Goal: Download file/media

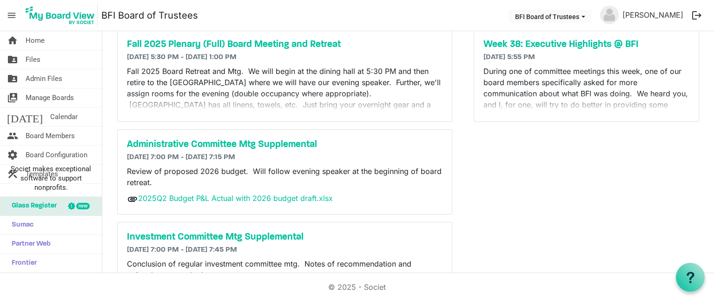
scroll to position [105, 0]
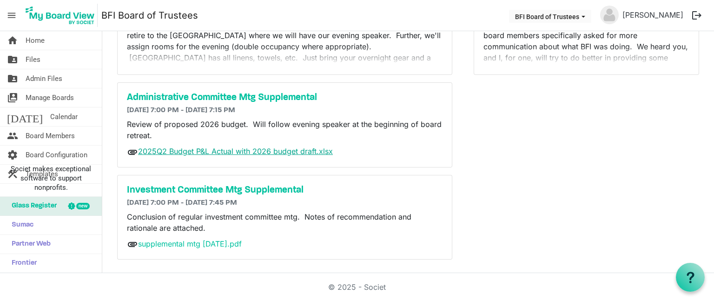
click at [270, 150] on link "2025Q2 Budget P&L Actual with 2026 budget draft.xlsx" at bounding box center [235, 150] width 195 height 9
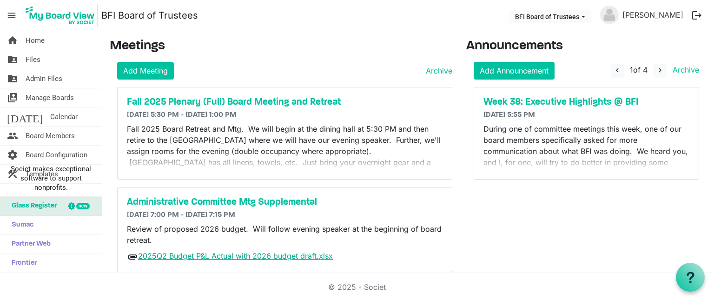
click at [287, 256] on link "2025Q2 Budget P&L Actual with 2026 budget draft.xlsx" at bounding box center [235, 255] width 195 height 9
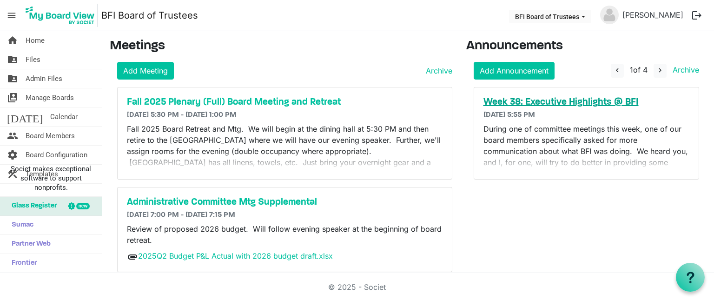
click at [591, 101] on h5 "Week 38: Executive Highlights @ BFI" at bounding box center [586, 102] width 206 height 11
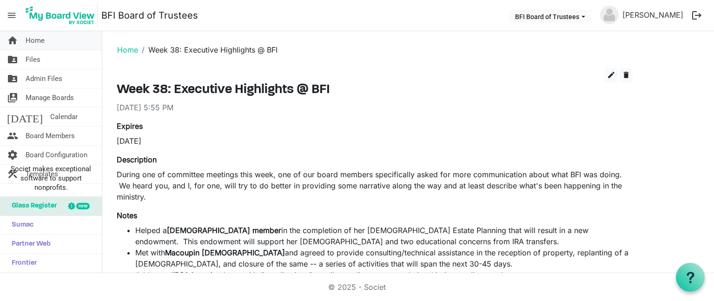
click at [41, 38] on span "Home" at bounding box center [35, 40] width 19 height 19
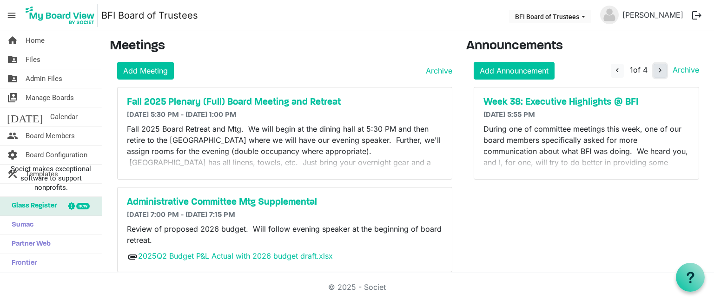
click at [656, 71] on span "navigate_next" at bounding box center [660, 70] width 8 height 8
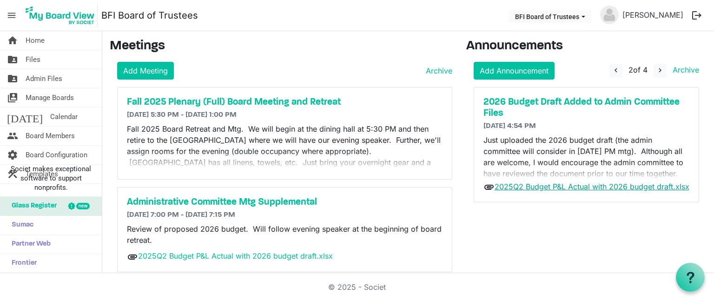
click at [590, 187] on link "2025Q2 Budget P&L Actual with 2026 budget draft.xlsx" at bounding box center [591, 186] width 195 height 9
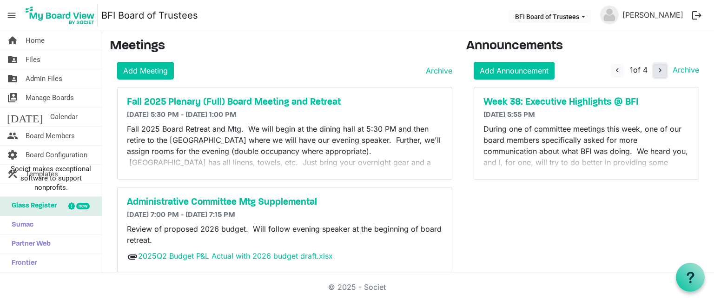
click at [656, 69] on span "navigate_next" at bounding box center [660, 70] width 8 height 8
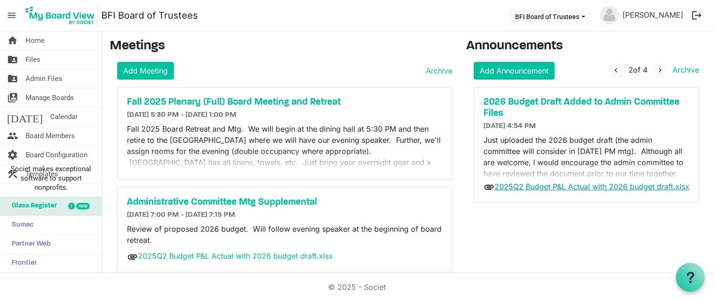
click at [576, 184] on link "2025Q2 Budget P&L Actual with 2026 budget draft.xlsx" at bounding box center [591, 186] width 195 height 9
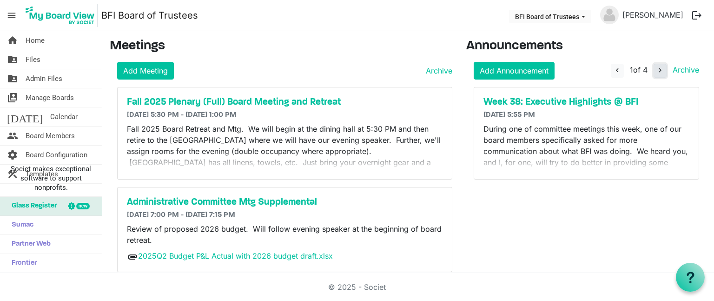
click at [656, 66] on span "navigate_next" at bounding box center [660, 70] width 8 height 8
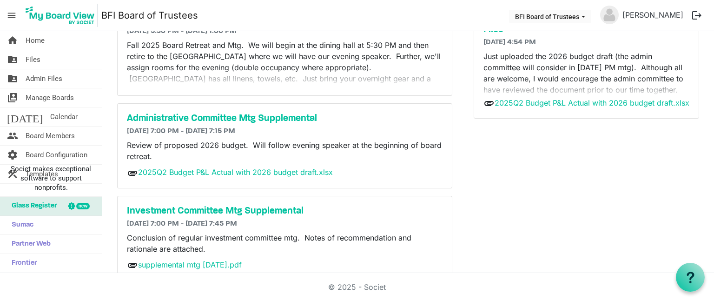
scroll to position [84, 0]
click at [498, 101] on link "2025Q2 Budget P&L Actual with 2026 budget draft.xlsx" at bounding box center [591, 102] width 195 height 9
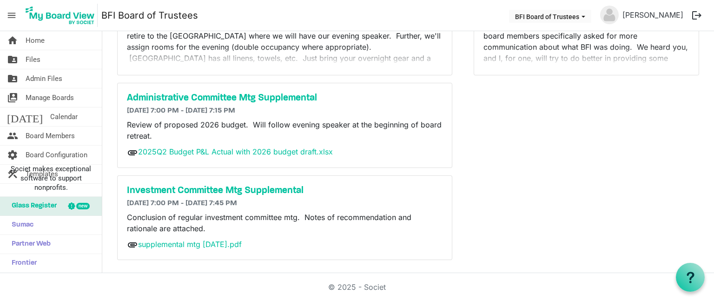
scroll to position [105, 0]
click at [217, 241] on link "supplemental mtg [DATE].pdf" at bounding box center [190, 243] width 104 height 9
click at [223, 240] on link "supplemental mtg [DATE].pdf" at bounding box center [190, 243] width 104 height 9
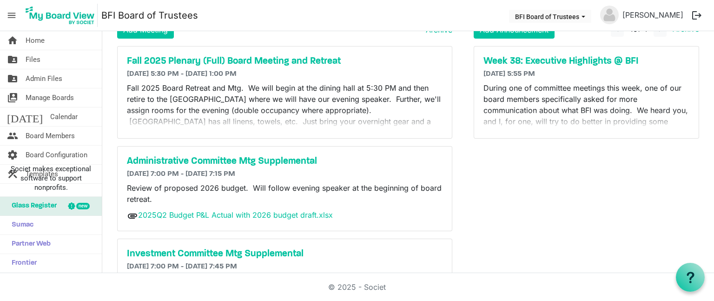
scroll to position [33, 0]
